Goal: Information Seeking & Learning: Learn about a topic

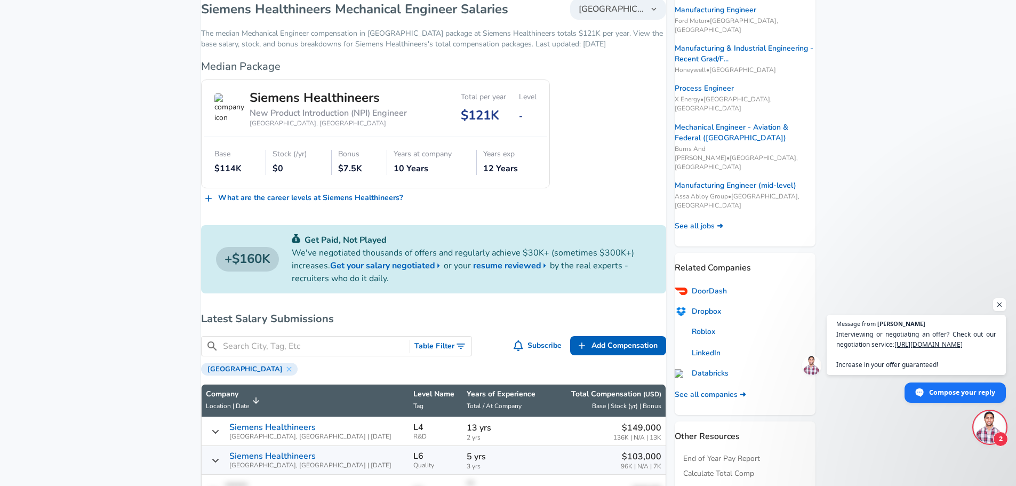
scroll to position [160, 0]
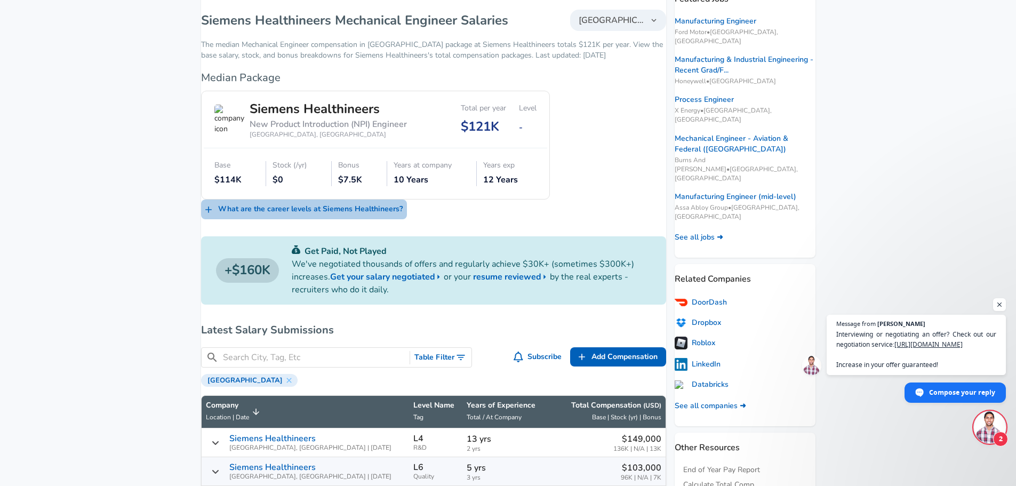
click at [338, 210] on link "What are the career levels at Siemens Healthineers ?" at bounding box center [304, 210] width 206 height 20
click at [302, 215] on link "What are the career levels at Siemens Healthineers ?" at bounding box center [304, 210] width 206 height 20
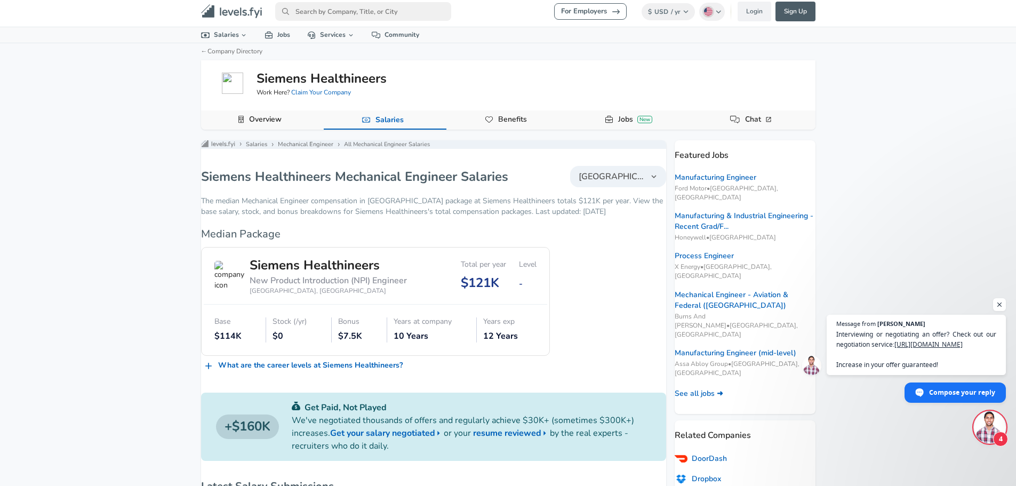
scroll to position [0, 0]
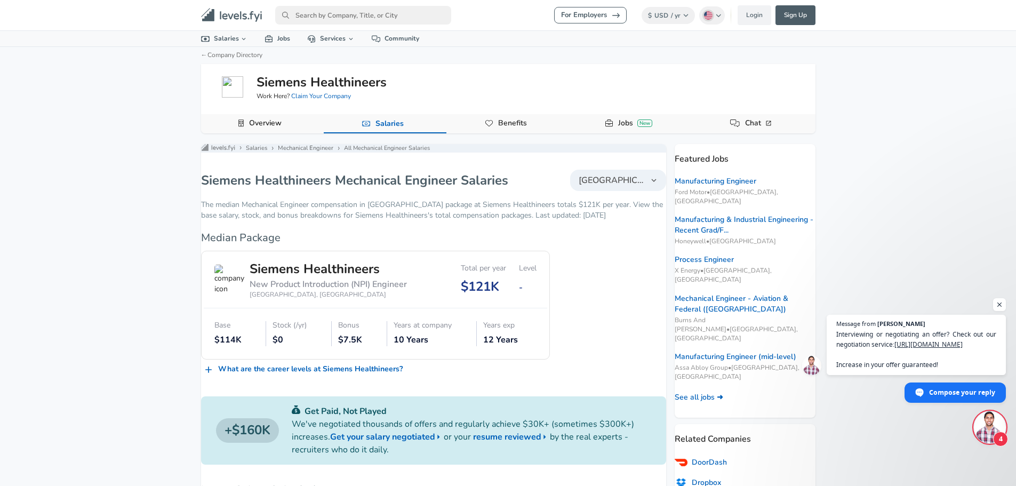
click at [261, 125] on link "Overview" at bounding box center [265, 123] width 41 height 18
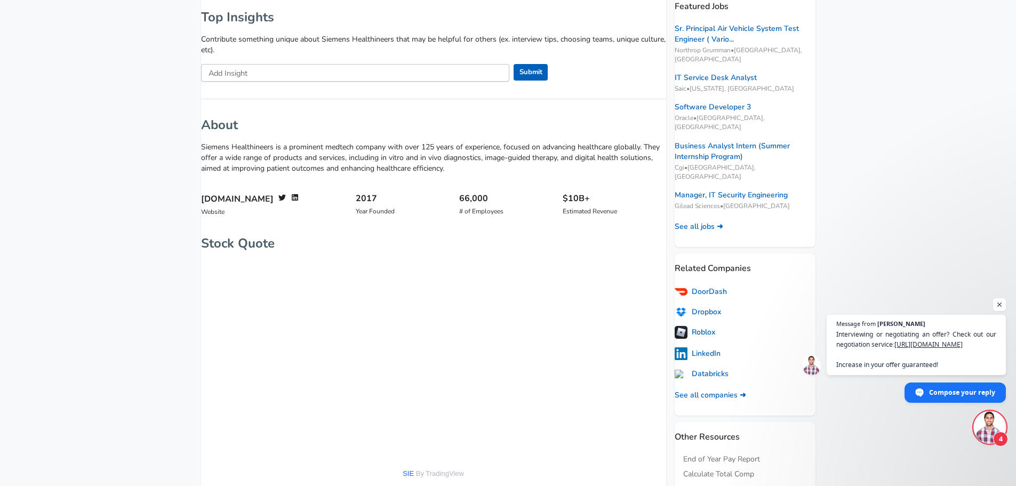
scroll to position [160, 0]
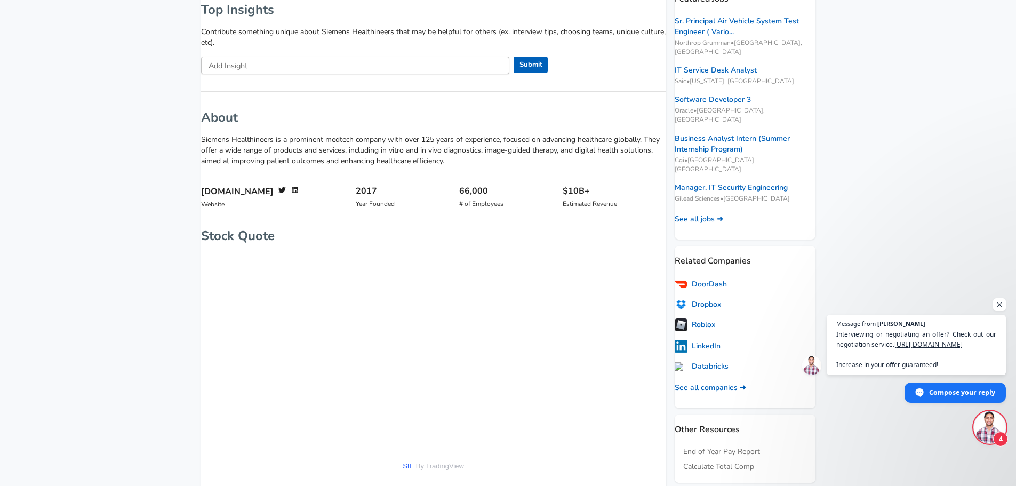
click at [357, 156] on p "Siemens Healthineers is a prominent medtech company with over 125 years of expe…" at bounding box center [433, 150] width 465 height 32
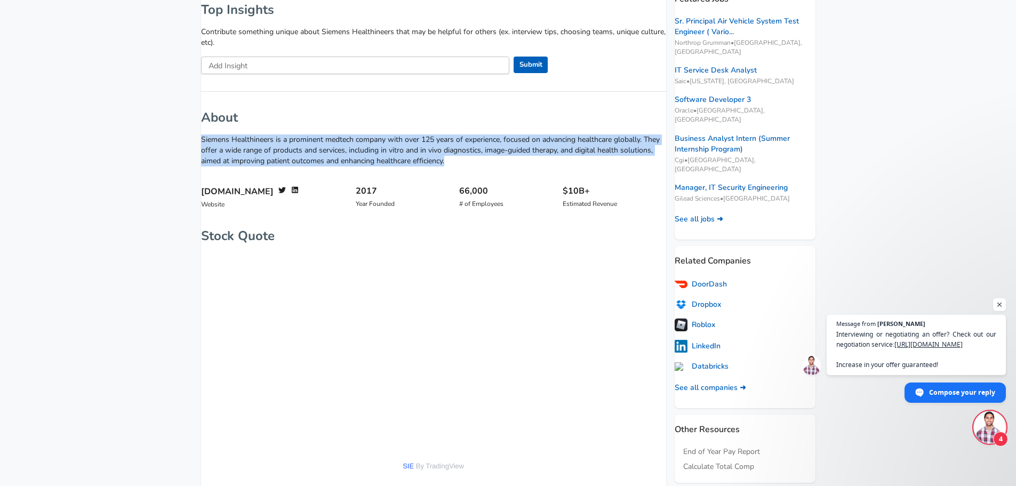
click at [357, 156] on p "Siemens Healthineers is a prominent medtech company with over 125 years of expe…" at bounding box center [433, 150] width 465 height 32
click at [350, 153] on p "Siemens Healthineers is a prominent medtech company with over 125 years of expe…" at bounding box center [433, 150] width 465 height 32
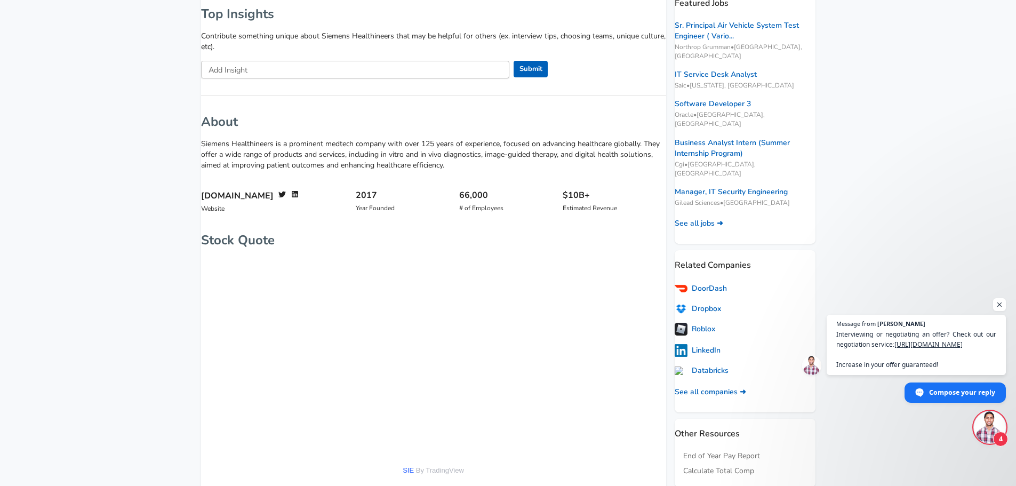
scroll to position [0, 0]
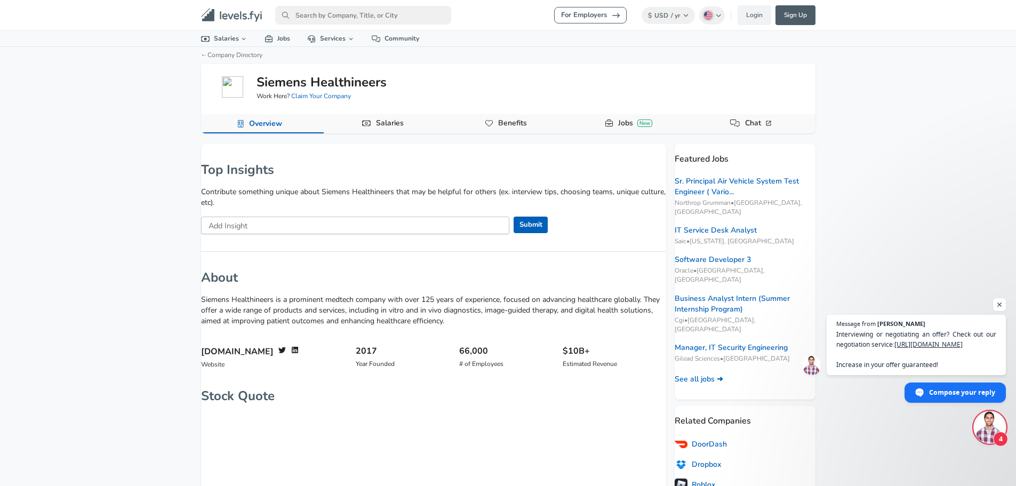
click at [640, 118] on link "Jobs New" at bounding box center [635, 123] width 43 height 18
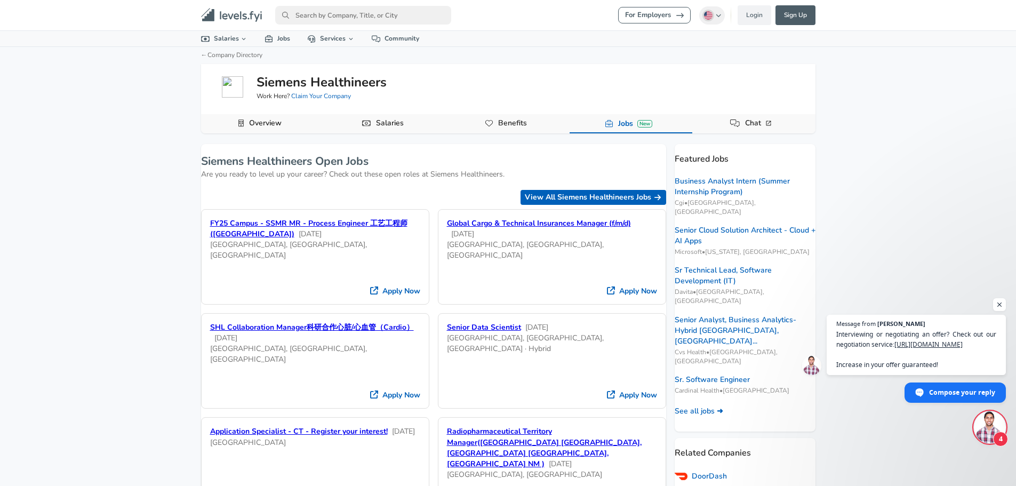
click at [400, 122] on link "Salaries" at bounding box center [390, 123] width 36 height 18
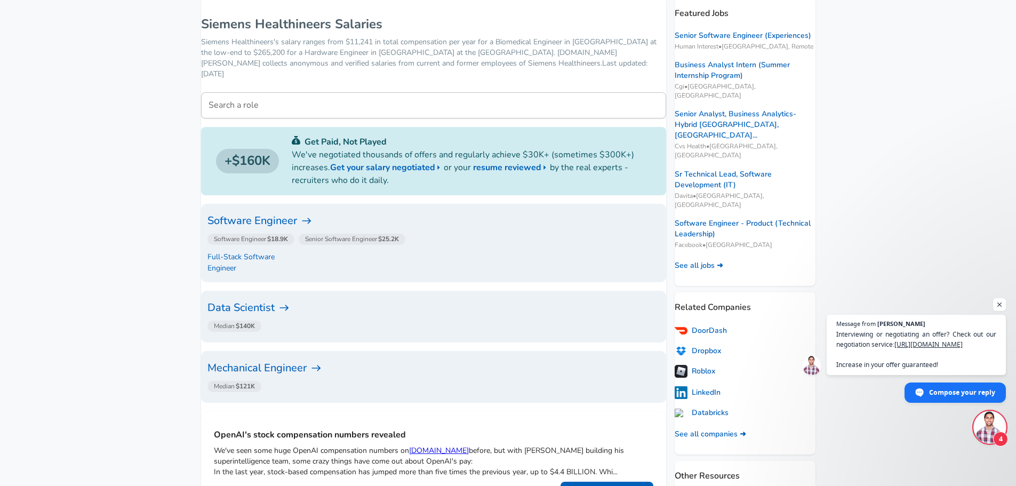
scroll to position [160, 0]
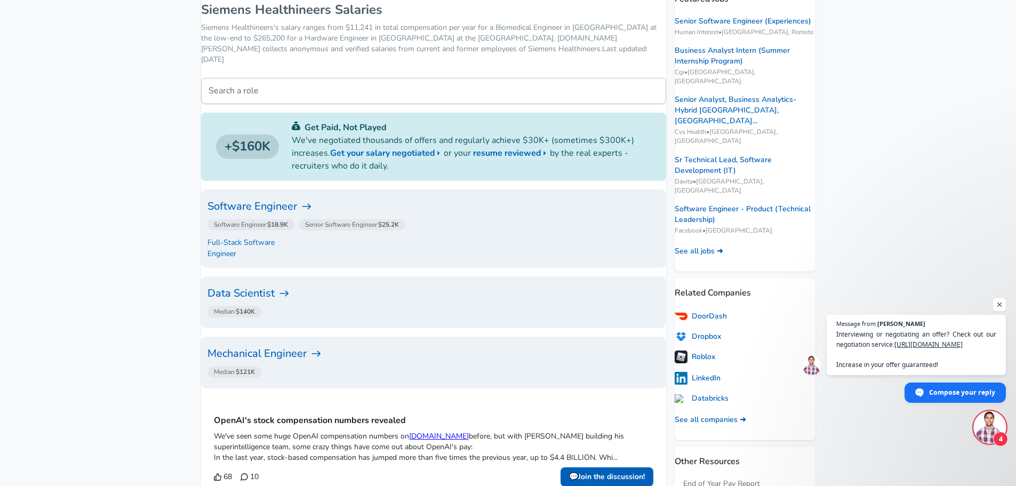
click at [307, 198] on h6 "Software Engineer" at bounding box center [434, 206] width 452 height 17
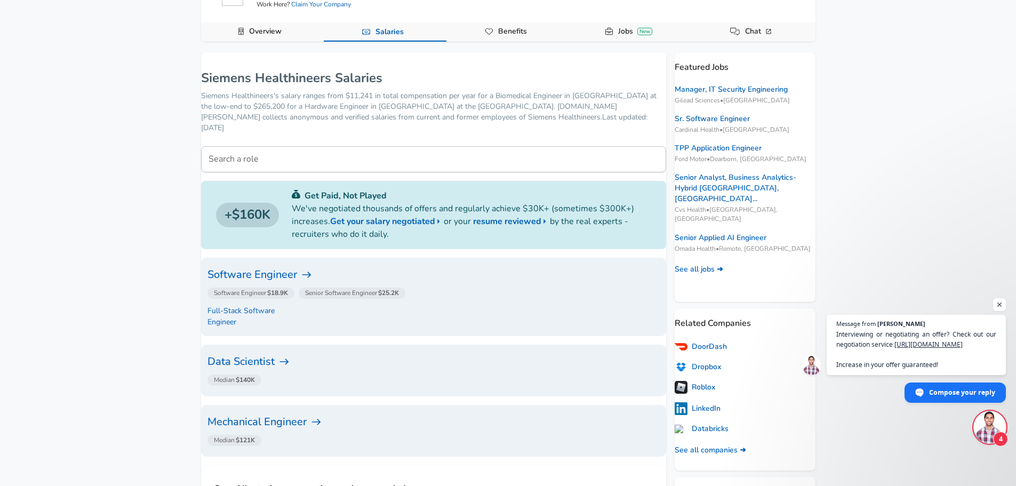
scroll to position [107, 0]
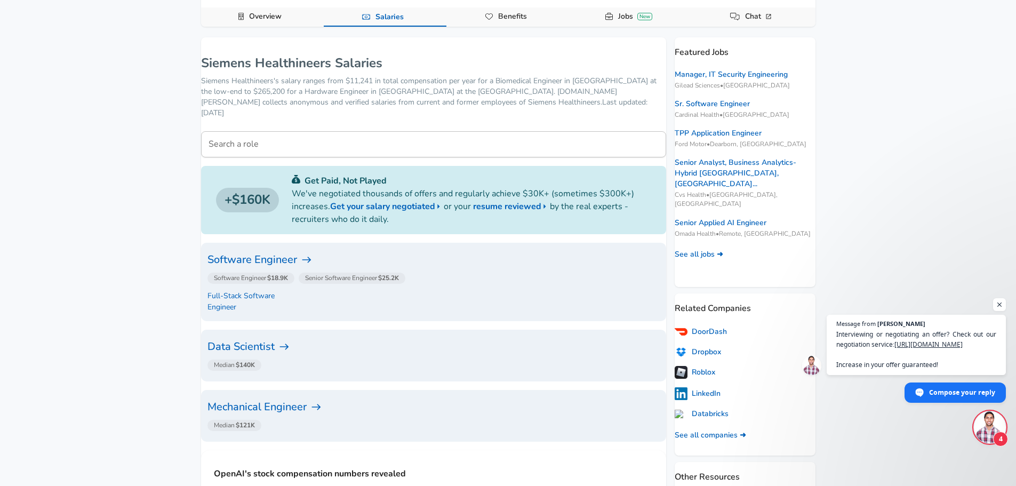
click at [277, 338] on h6 "Data Scientist" at bounding box center [434, 346] width 452 height 17
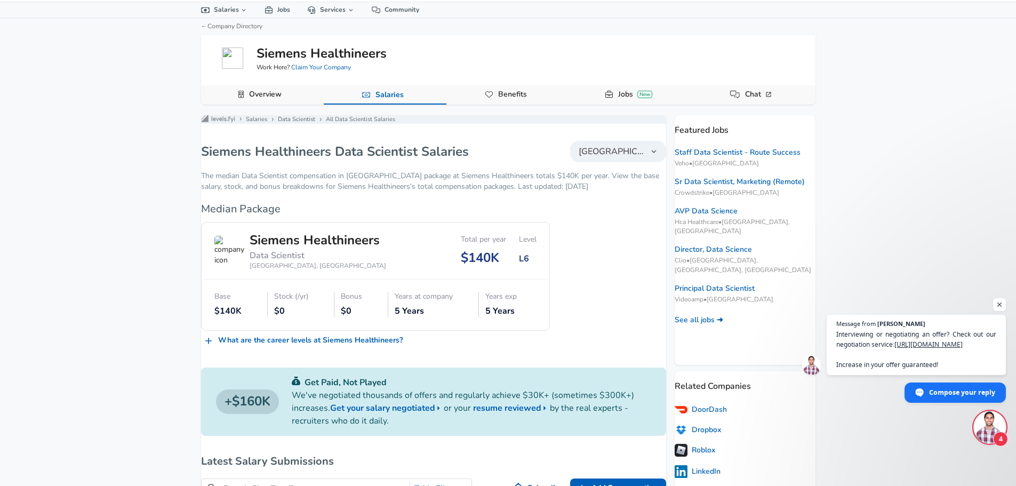
scroll to position [160, 0]
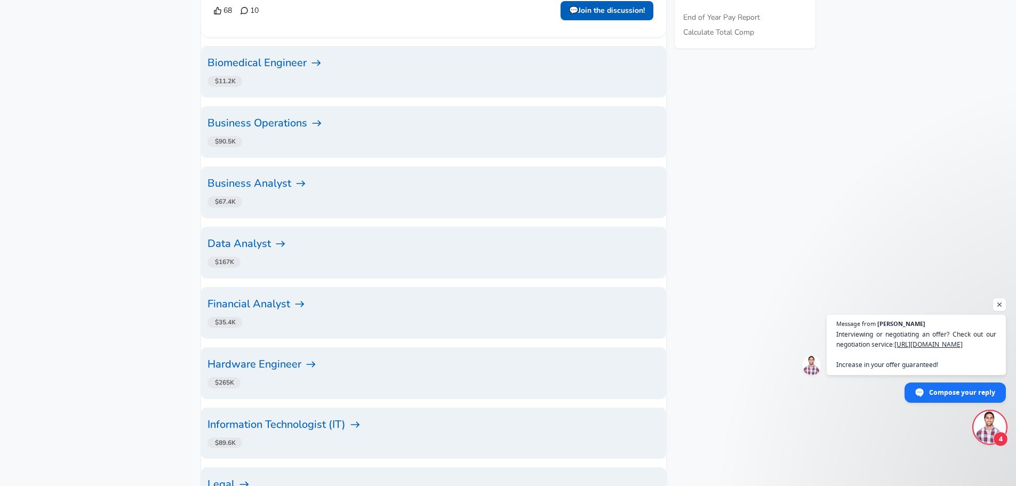
scroll to position [640, 0]
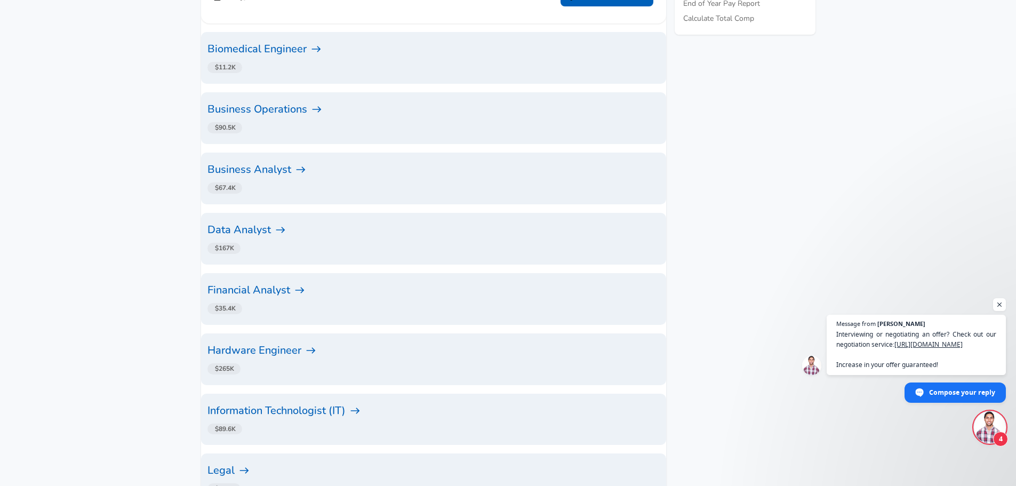
click at [305, 342] on h6 "Hardware Engineer" at bounding box center [434, 350] width 452 height 17
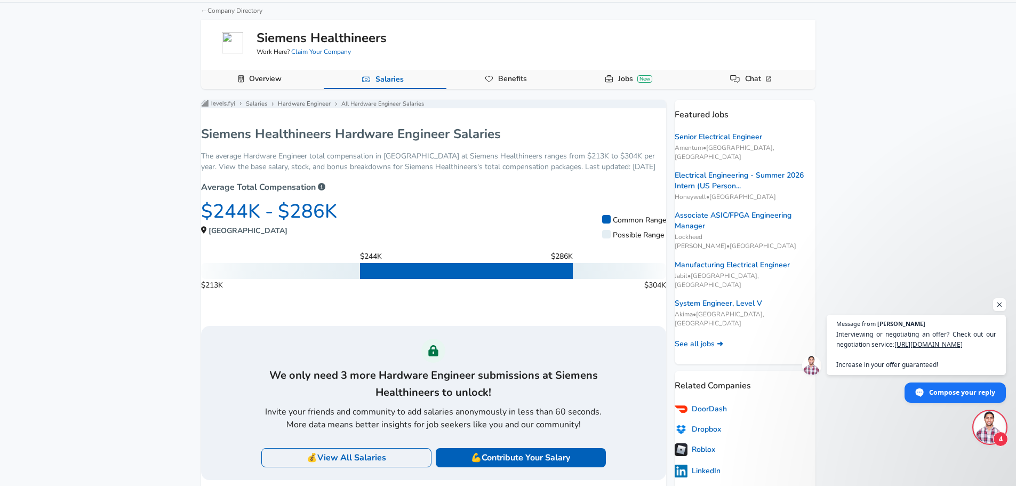
scroll to position [160, 0]
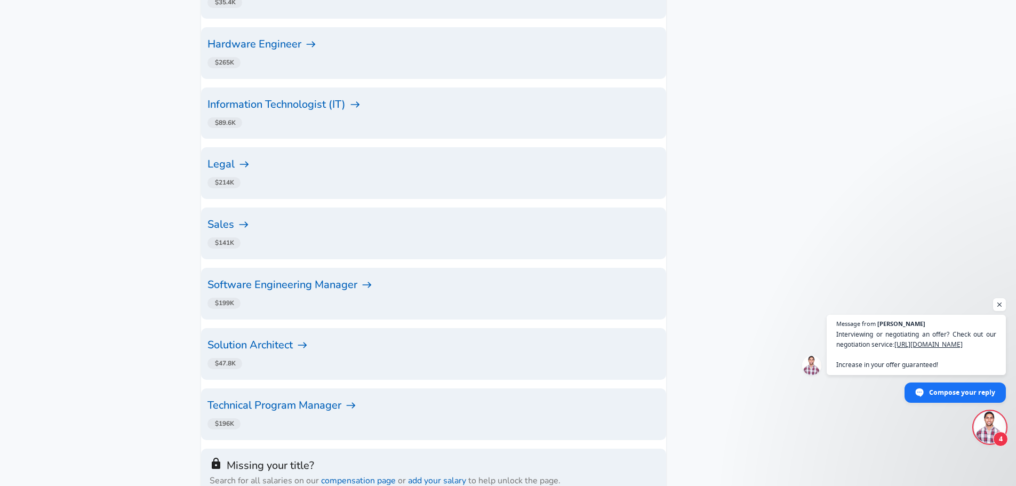
scroll to position [960, 0]
